Goal: Transaction & Acquisition: Book appointment/travel/reservation

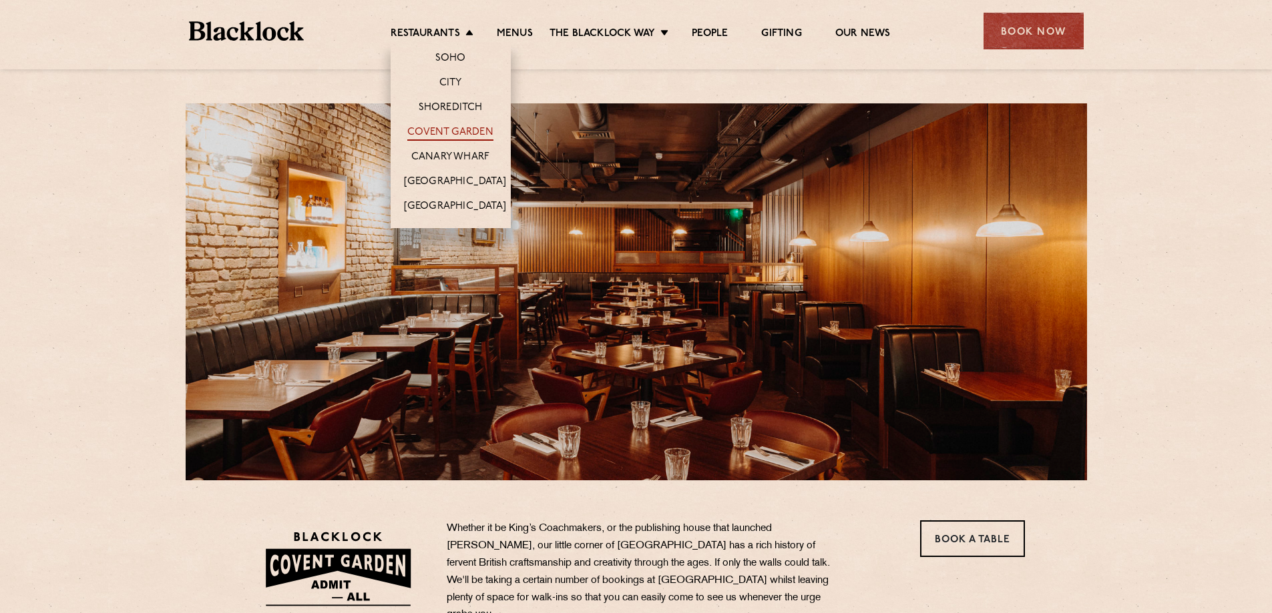
click at [456, 134] on link "Covent Garden" at bounding box center [450, 133] width 86 height 15
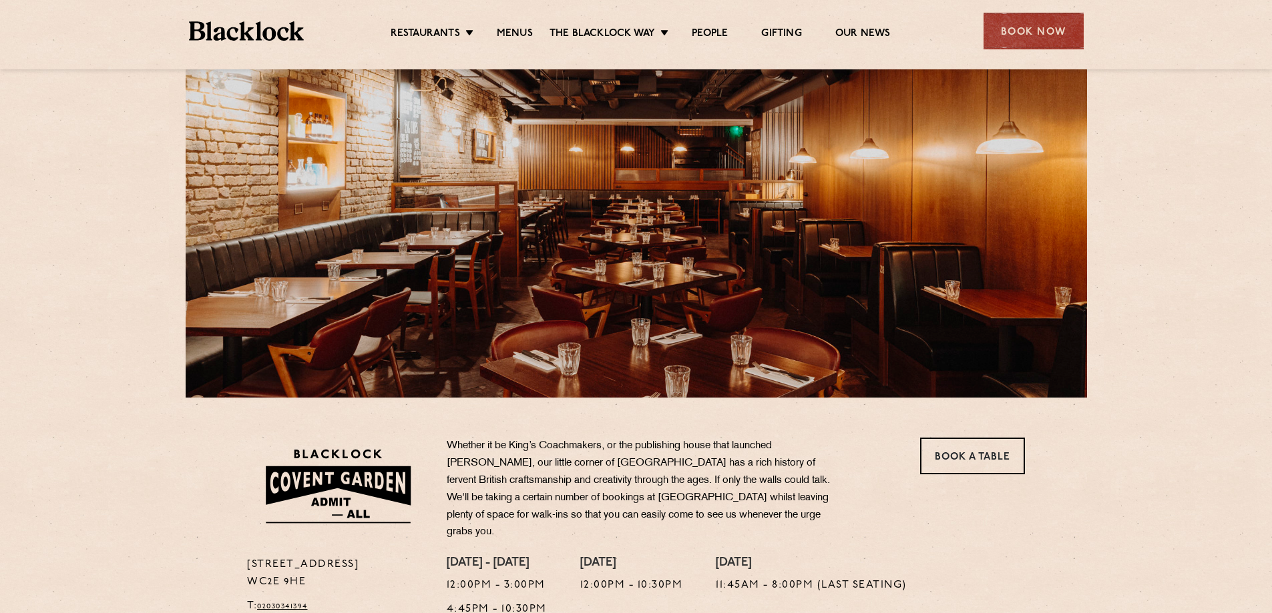
scroll to position [267, 0]
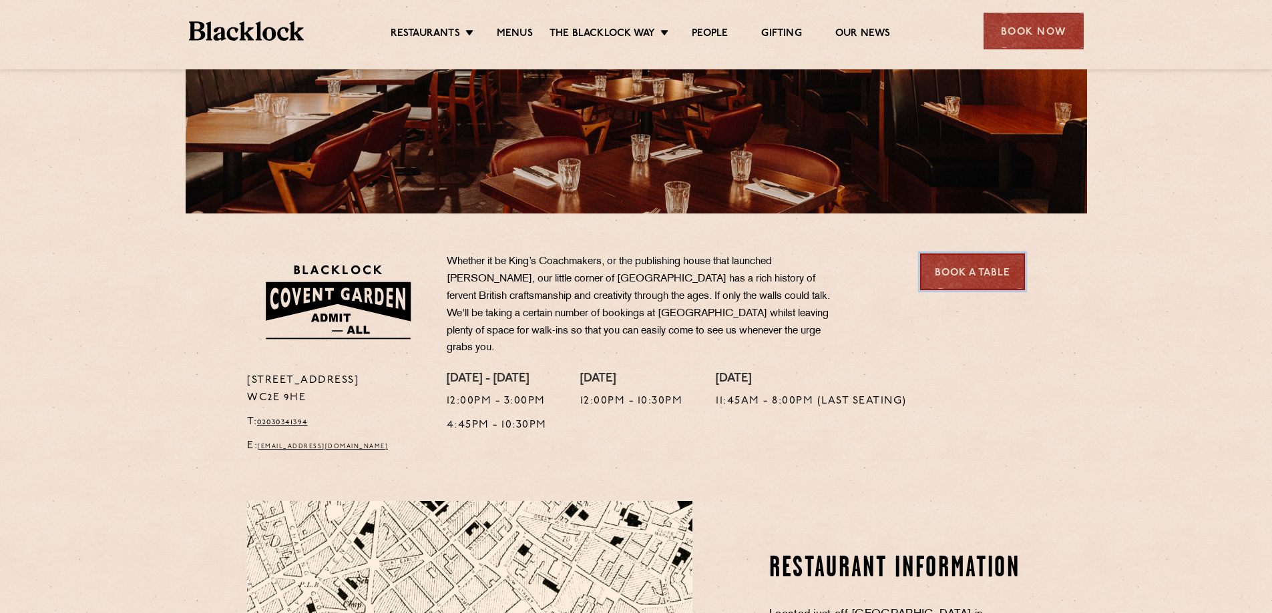
click at [971, 270] on link "Book a Table" at bounding box center [972, 272] width 105 height 37
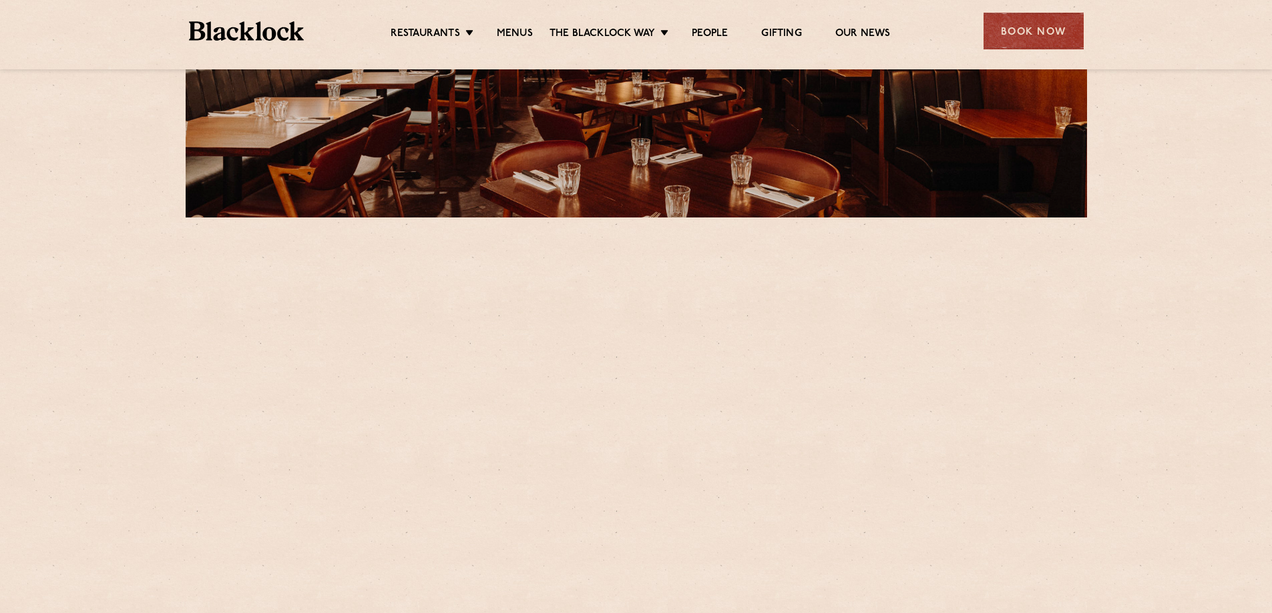
scroll to position [334, 0]
